Goal: Transaction & Acquisition: Purchase product/service

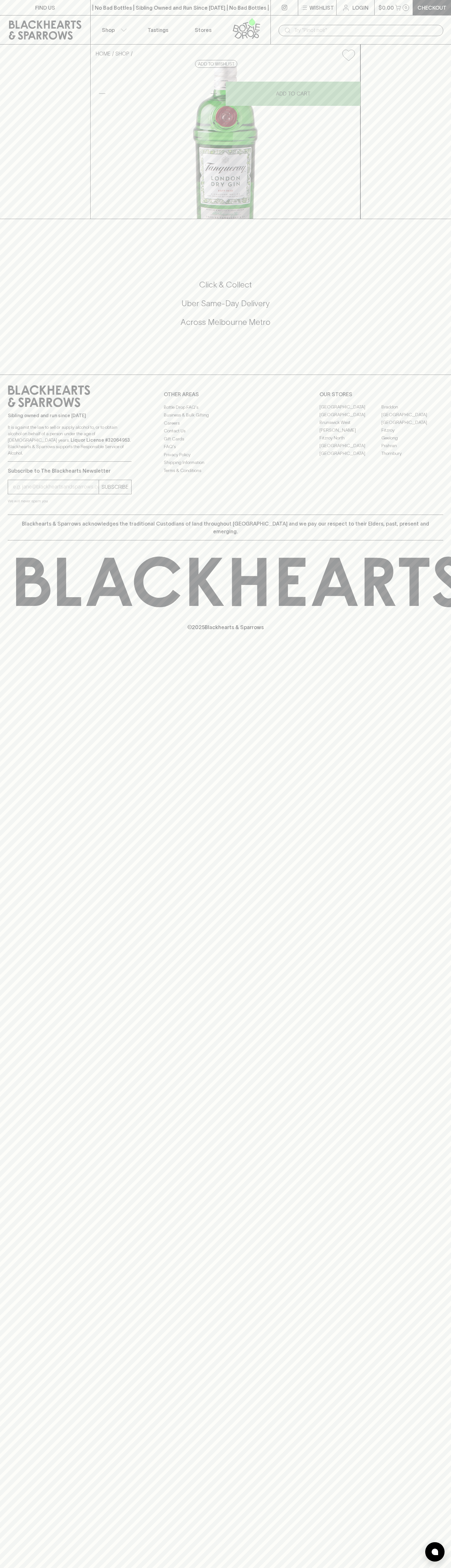
click at [359, 21] on div "​" at bounding box center [361, 30] width 181 height 29
click at [423, 1195] on div "FIND US | No Bad Bottles | Sibling Owned and Run Since [DATE] | No Bad Bottles …" at bounding box center [225, 784] width 451 height 1568
click at [304, 1567] on html "FIND US | No Bad Bottles | Sibling Owned and Run Since [DATE] | No Bad Bottles …" at bounding box center [225, 784] width 451 height 1568
click at [12, 361] on div "Click & Collect Uber Same-Day Delivery Across [GEOGRAPHIC_DATA] Metro" at bounding box center [226, 308] width 436 height 108
